Goal: Understand process/instructions

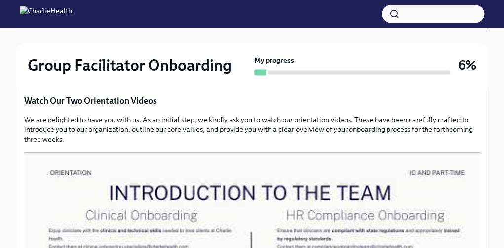
scroll to position [1090, 0]
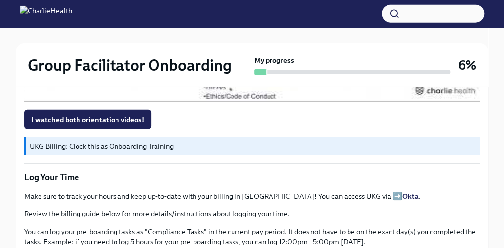
click at [86, 129] on button "I watched both orientation videos!" at bounding box center [87, 120] width 127 height 20
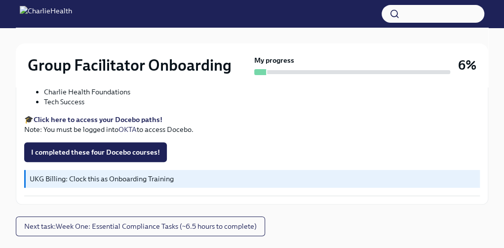
scroll to position [1594, 0]
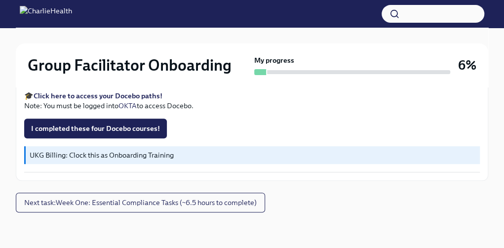
click at [141, 202] on button "Next task : Week One: Essential Compliance Tasks (~6.5 hours to complete)" at bounding box center [140, 202] width 249 height 20
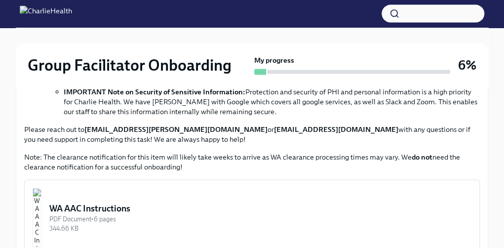
scroll to position [821, 0]
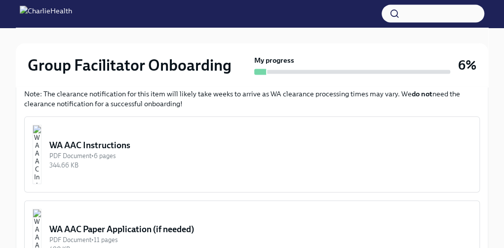
click at [252, 153] on button "WA AAC Instructions PDF Document • 6 pages 344.66 KB" at bounding box center [252, 154] width 456 height 76
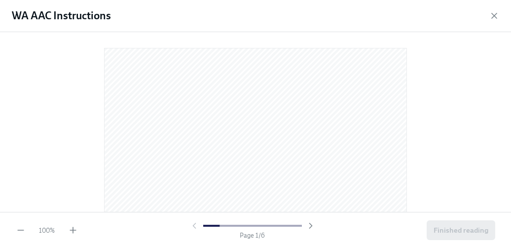
click at [495, 16] on button "button" at bounding box center [495, 16] width 10 height 10
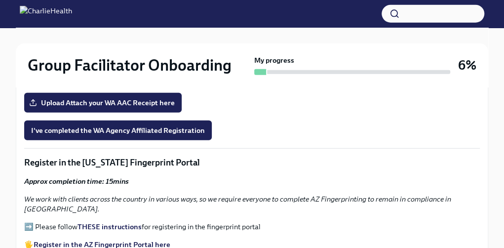
scroll to position [905, 0]
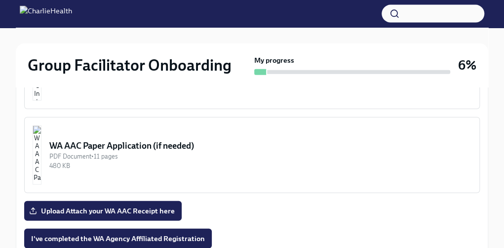
click at [252, 70] on button "WA AAC Instructions PDF Document • 6 pages 344.66 KB" at bounding box center [252, 71] width 456 height 76
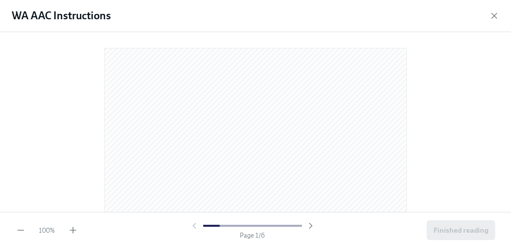
click at [21, 230] on button "button" at bounding box center [21, 230] width 10 height 10
click at [495, 16] on button "button" at bounding box center [495, 16] width 10 height 10
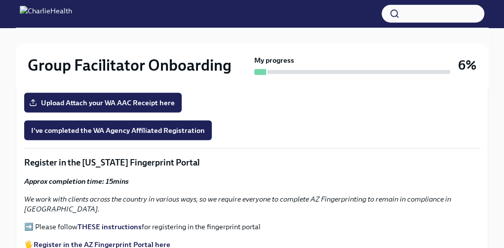
scroll to position [1117, 0]
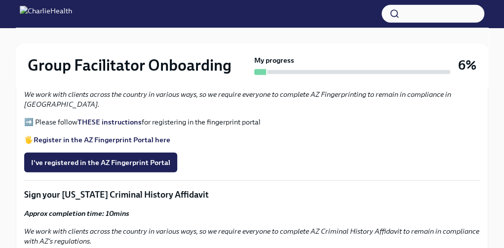
click at [34, 135] on link "Register in the AZ Fingerprint Portal here" at bounding box center [102, 139] width 137 height 9
